Goal: Task Accomplishment & Management: Manage account settings

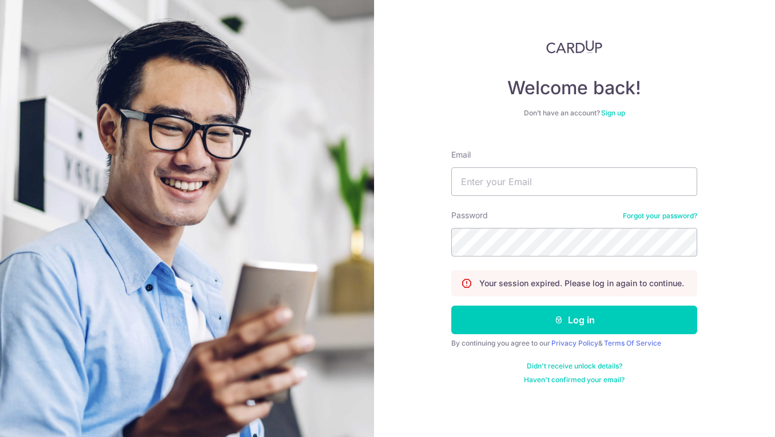
type input "[EMAIL_ADDRESS][DOMAIN_NAME]"
click at [416, 245] on div "Welcome back! Don’t have an account? Sign up Email [EMAIL_ADDRESS][DOMAIN_NAME]…" at bounding box center [574, 218] width 401 height 437
click at [451, 306] on button "Log in" at bounding box center [574, 320] width 246 height 29
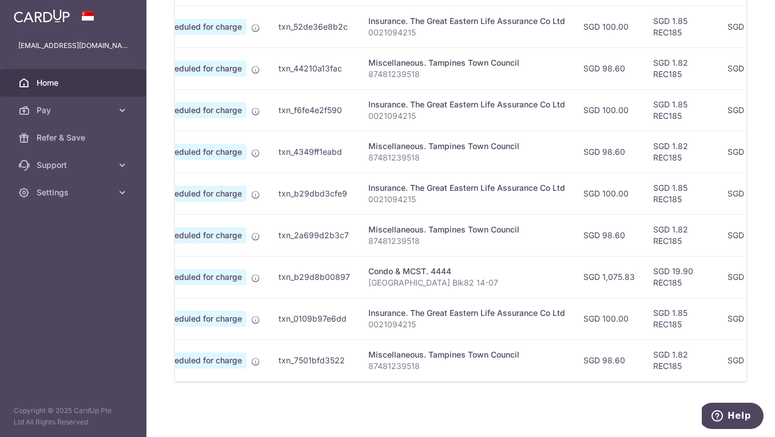
scroll to position [0, 47]
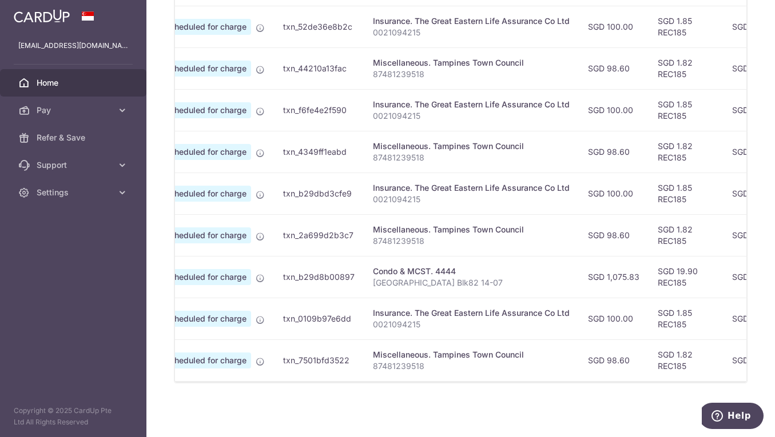
click at [762, 66] on div "× Pause Schedule Pause all future payments in this series Pause just this one p…" at bounding box center [460, 218] width 628 height 437
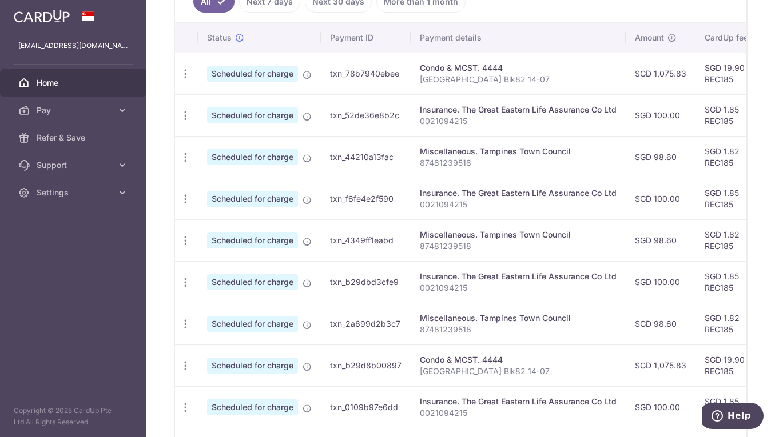
scroll to position [310, 0]
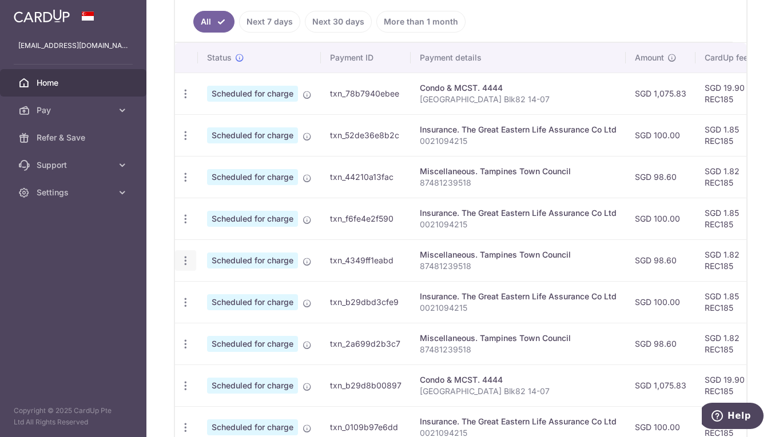
click at [184, 262] on icon "button" at bounding box center [185, 261] width 12 height 12
click at [256, 315] on span "Cancel payment" at bounding box center [246, 320] width 77 height 14
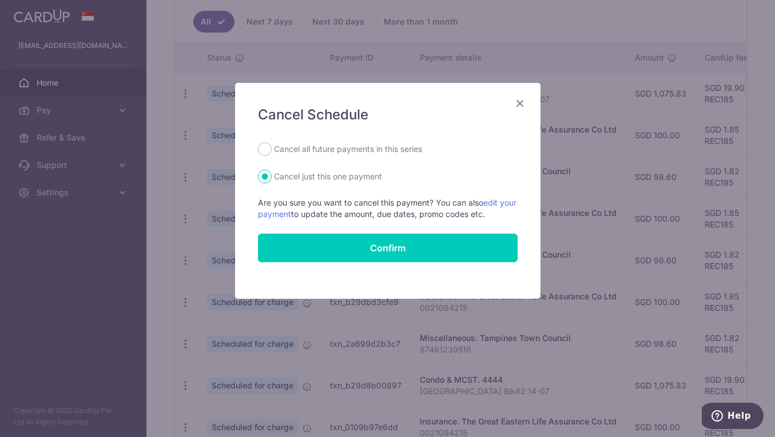
click at [520, 99] on icon "Close" at bounding box center [520, 103] width 14 height 14
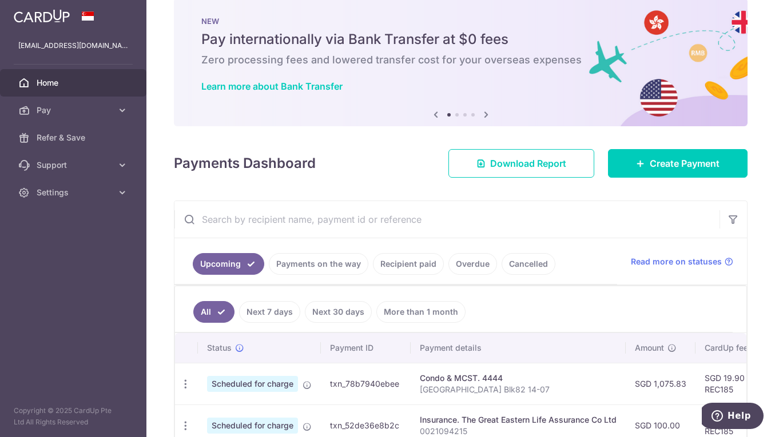
scroll to position [0, 0]
